Goal: Task Accomplishment & Management: Use online tool/utility

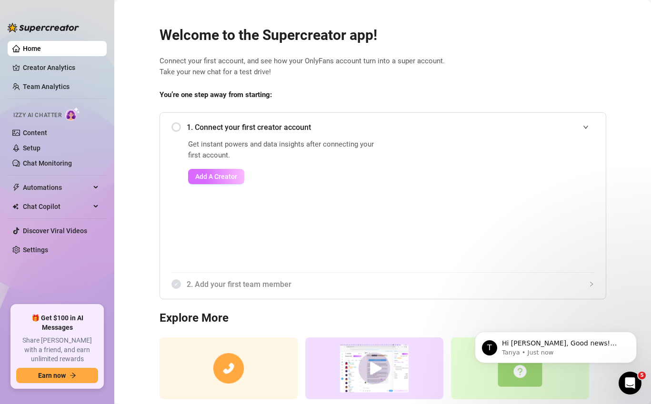
click at [203, 180] on span "Add A Creator" at bounding box center [216, 177] width 42 height 8
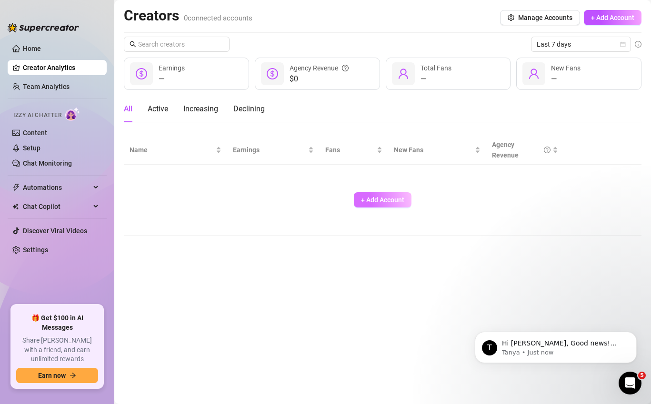
click at [384, 194] on button "+ Add Account" at bounding box center [383, 199] width 58 height 15
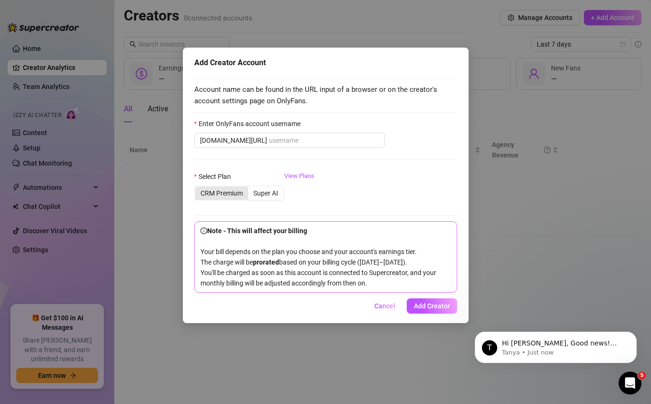
click at [232, 198] on div "CRM Premium" at bounding box center [221, 193] width 53 height 13
click at [198, 188] on input "CRM Premium" at bounding box center [198, 188] width 0 height 0
click at [260, 193] on div "Super AI" at bounding box center [265, 193] width 35 height 13
click at [250, 188] on input "Super AI" at bounding box center [250, 188] width 0 height 0
click at [394, 304] on span "Cancel" at bounding box center [384, 306] width 21 height 8
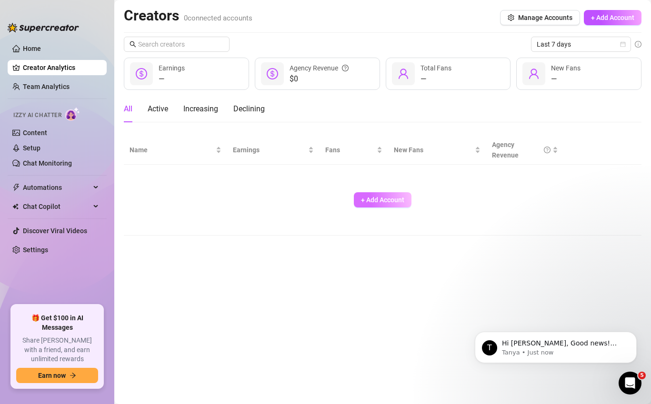
click at [369, 213] on div "+ Add Account" at bounding box center [382, 199] width 506 height 63
click at [379, 198] on span "+ Add Account" at bounding box center [382, 200] width 43 height 8
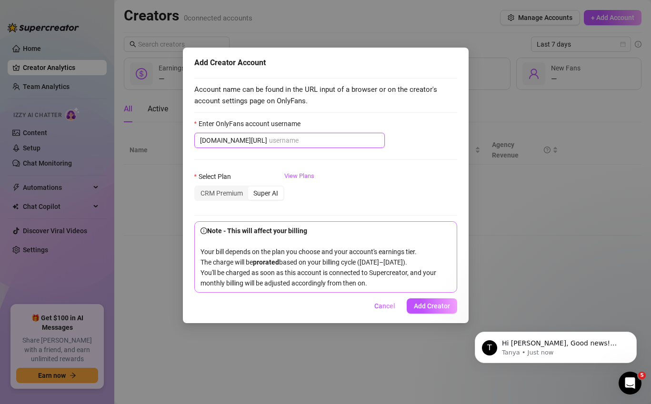
paste input "[EMAIL_ADDRESS][DOMAIN_NAME]"
type input "[EMAIL_ADDRESS][DOMAIN_NAME]"
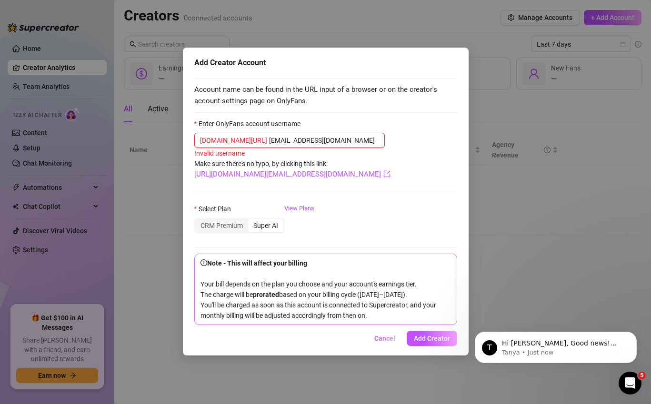
drag, startPoint x: 324, startPoint y: 137, endPoint x: 231, endPoint y: 137, distance: 92.8
click at [231, 137] on span "[DOMAIN_NAME][URL] [EMAIL_ADDRESS][DOMAIN_NAME]" at bounding box center [289, 140] width 190 height 15
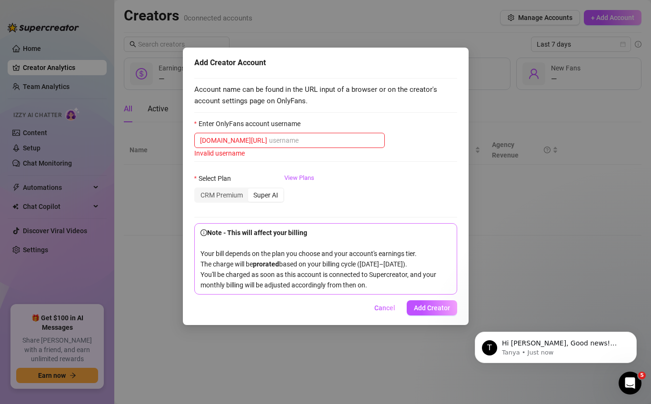
click at [454, 97] on span "Account name can be found in the URL input of a browser or on the creator's acc…" at bounding box center [325, 95] width 263 height 22
click at [277, 138] on input "Enter OnlyFans account username" at bounding box center [324, 140] width 110 height 10
paste input "[URL][DOMAIN_NAME]"
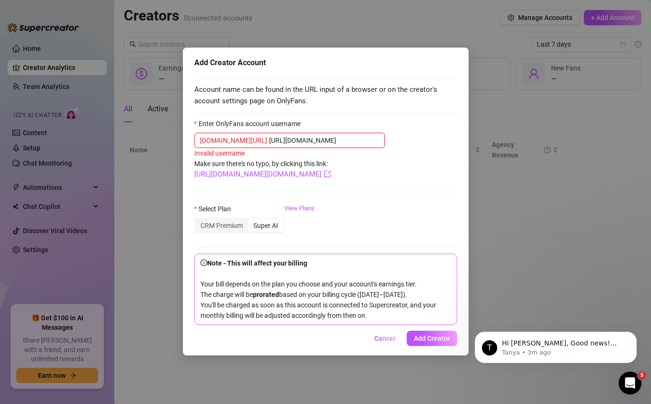
drag, startPoint x: 329, startPoint y: 144, endPoint x: 241, endPoint y: 142, distance: 88.1
click at [241, 142] on span "[DOMAIN_NAME][URL] [URL][DOMAIN_NAME]" at bounding box center [289, 140] width 190 height 15
paste input "raynaroseof/c32"
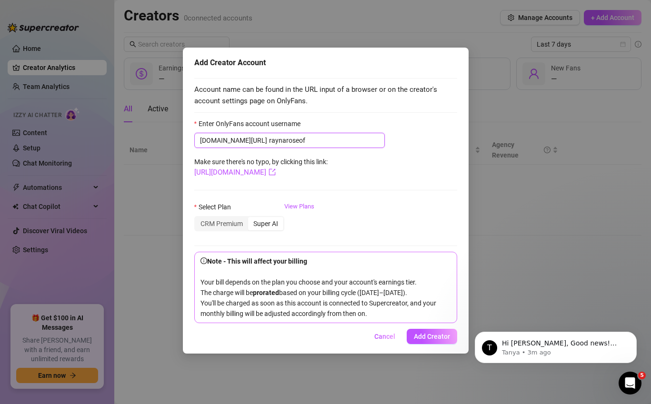
type input "raynaroseof"
click at [379, 118] on div "Account name can be found in the URL input of a browser or on the creator's acc…" at bounding box center [325, 197] width 263 height 251
click at [427, 337] on span "Add Creator" at bounding box center [432, 337] width 36 height 8
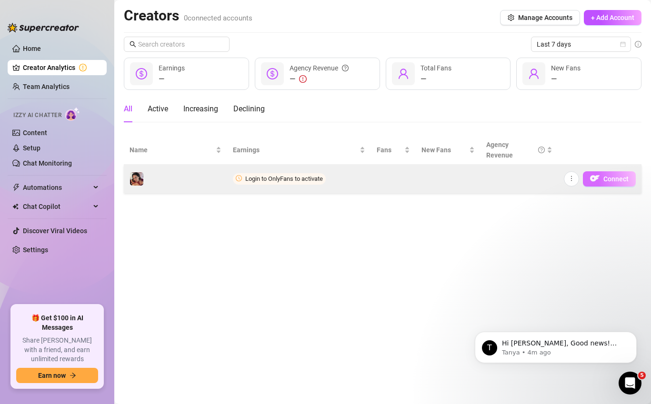
click at [598, 174] on img "button" at bounding box center [595, 179] width 10 height 10
click at [620, 177] on span "Connect" at bounding box center [615, 179] width 25 height 8
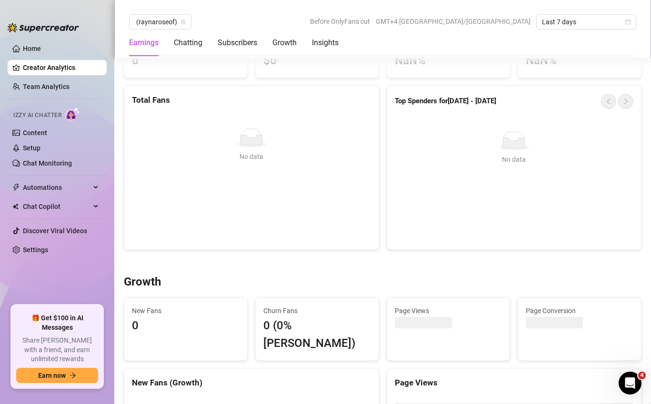
scroll to position [459, 0]
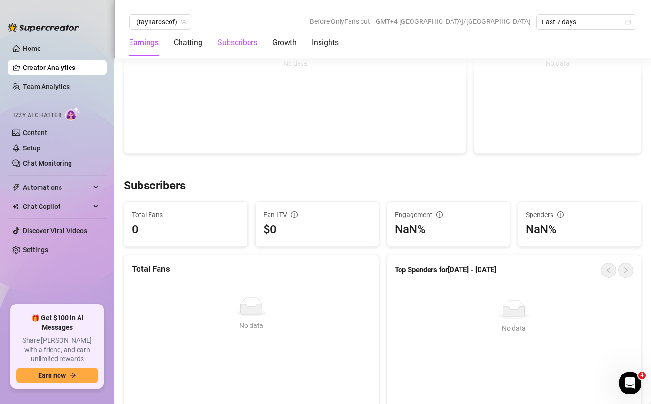
click at [239, 39] on div "Subscribers" at bounding box center [238, 42] width 40 height 11
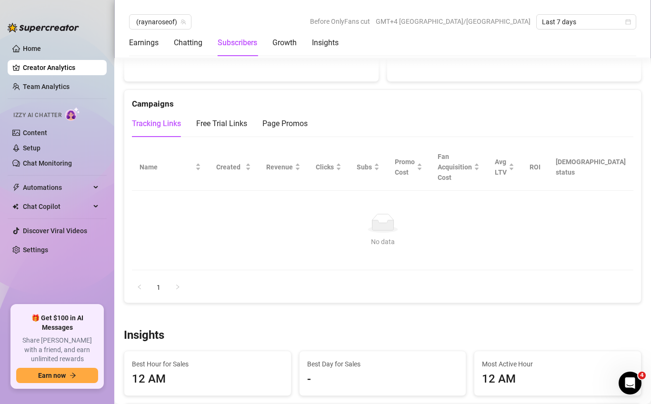
scroll to position [1066, 0]
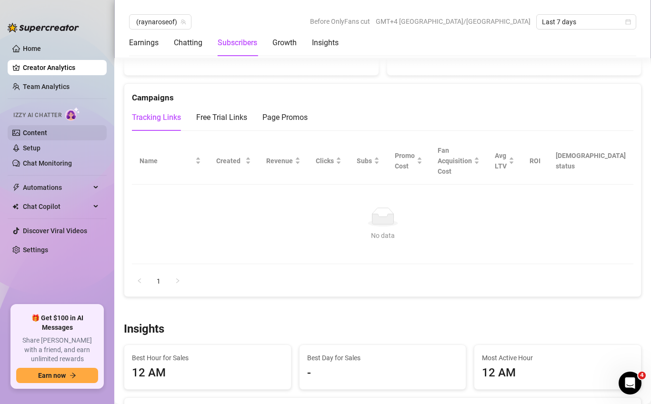
click at [23, 136] on link "Content" at bounding box center [35, 133] width 24 height 8
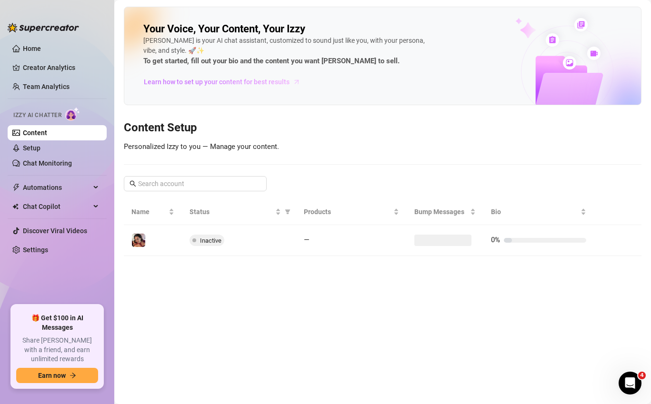
click at [238, 82] on span "Learn how to set up your content for best results" at bounding box center [217, 82] width 146 height 10
click at [40, 152] on link "Setup" at bounding box center [32, 148] width 18 height 8
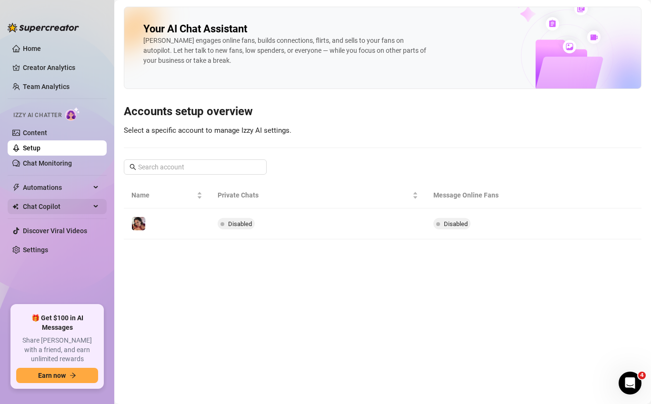
click at [90, 205] on div "Chat Copilot" at bounding box center [57, 206] width 99 height 15
